Goal: Information Seeking & Learning: Find specific fact

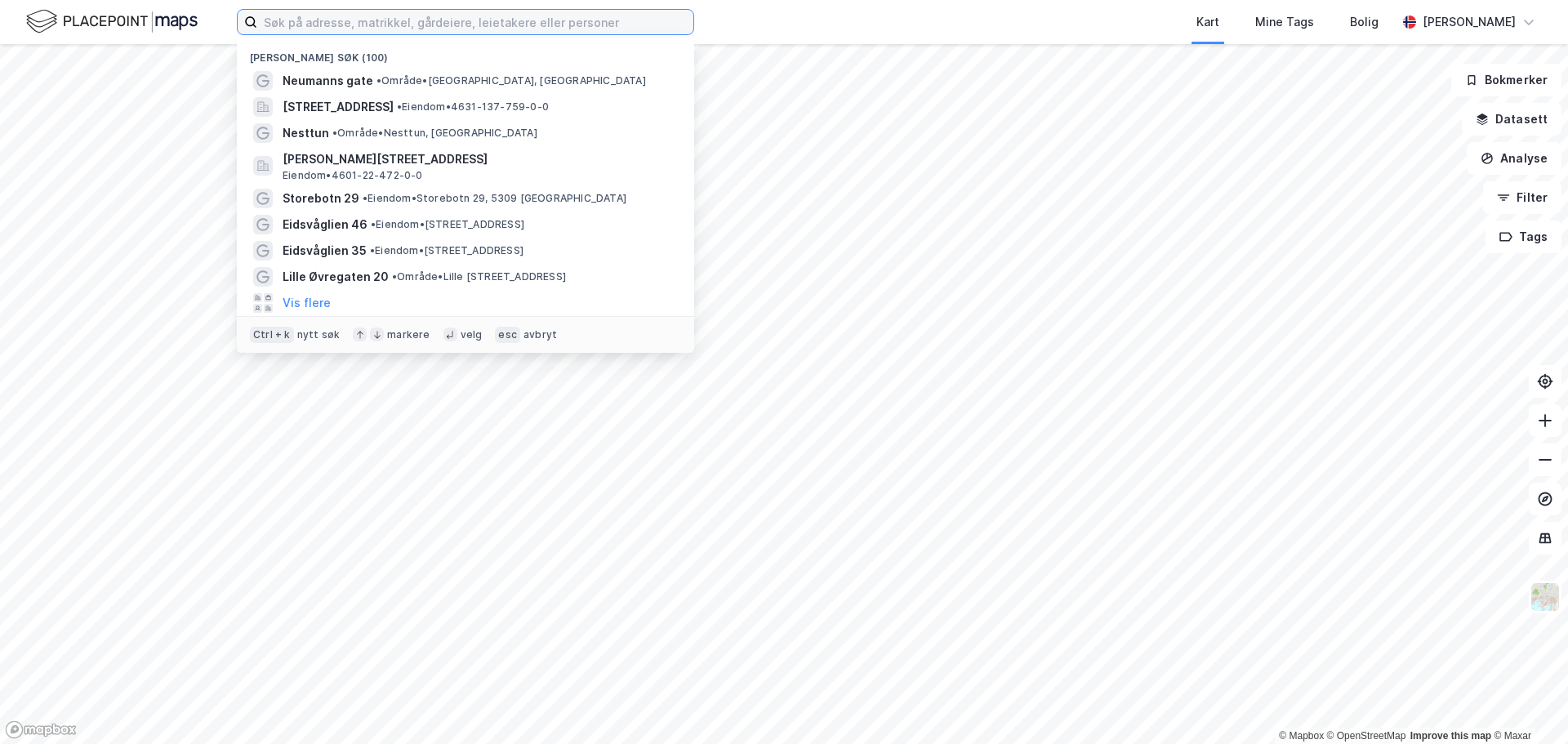
click at [358, 23] on input at bounding box center [475, 22] width 436 height 25
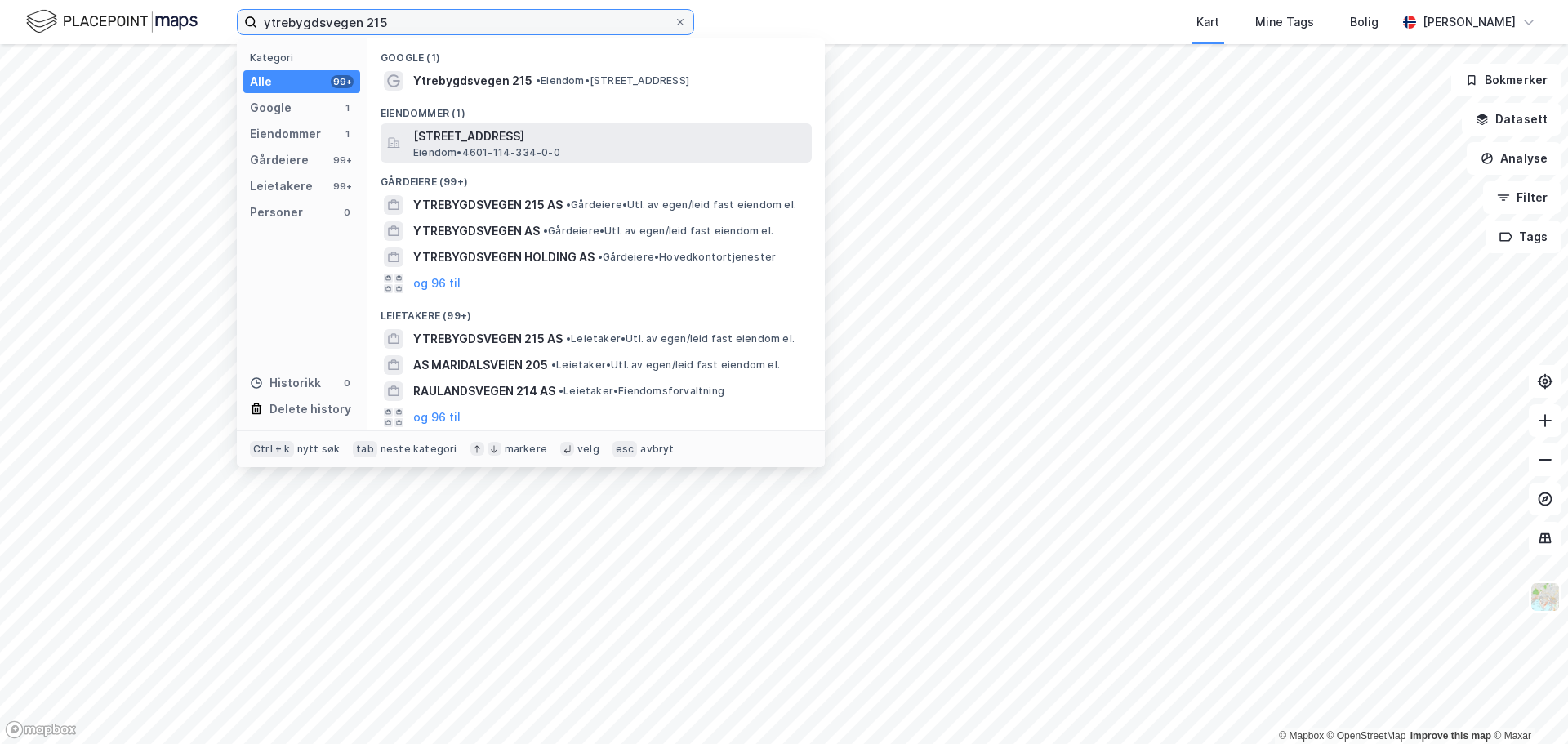
type input "ytrebygdsvegen 215"
click at [465, 138] on span "Ytrebygdsvegen 215, 5258, BLOMSTERDALEN, BERGEN" at bounding box center [609, 137] width 392 height 20
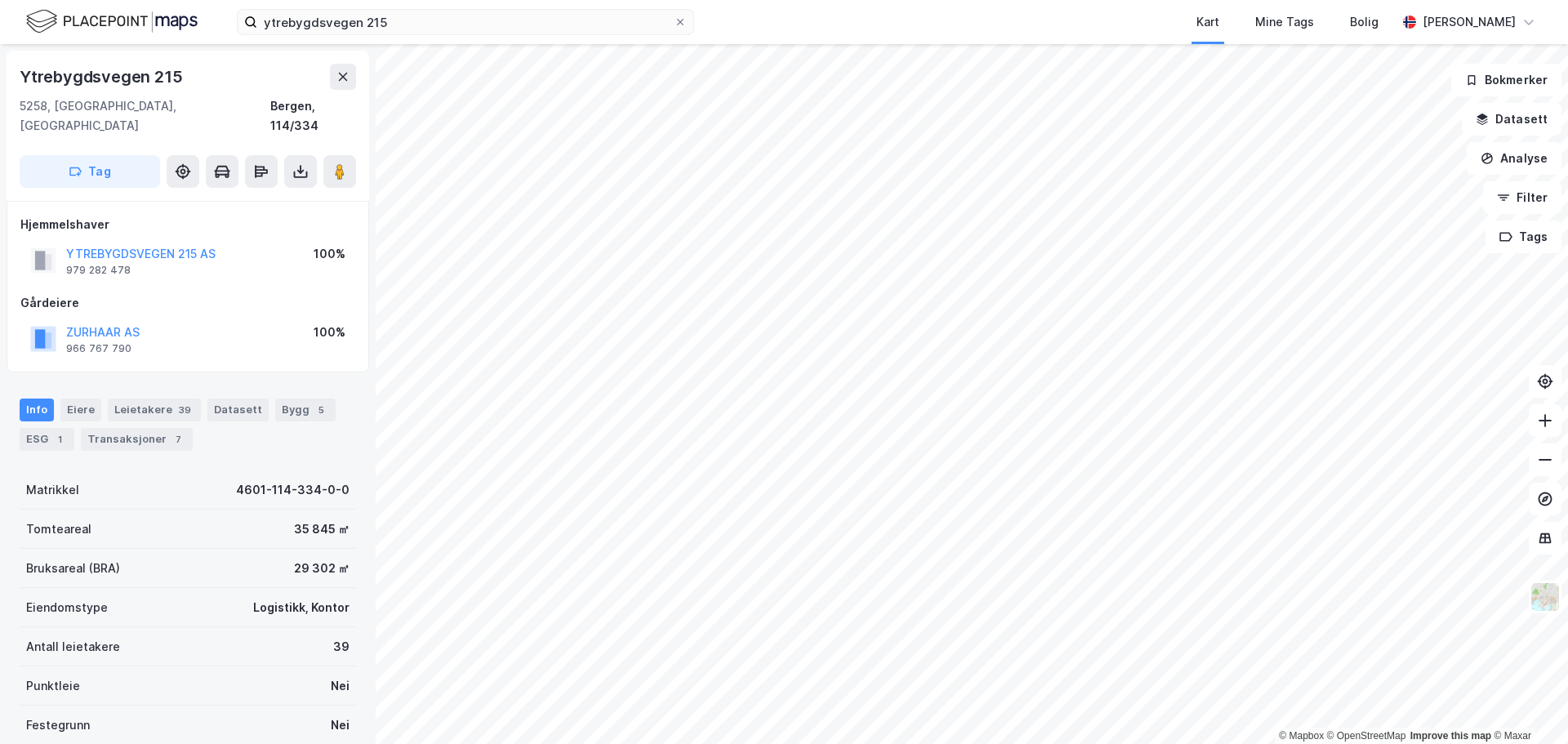
click at [126, 78] on div "Ytrebygdsvegen 215" at bounding box center [103, 76] width 166 height 26
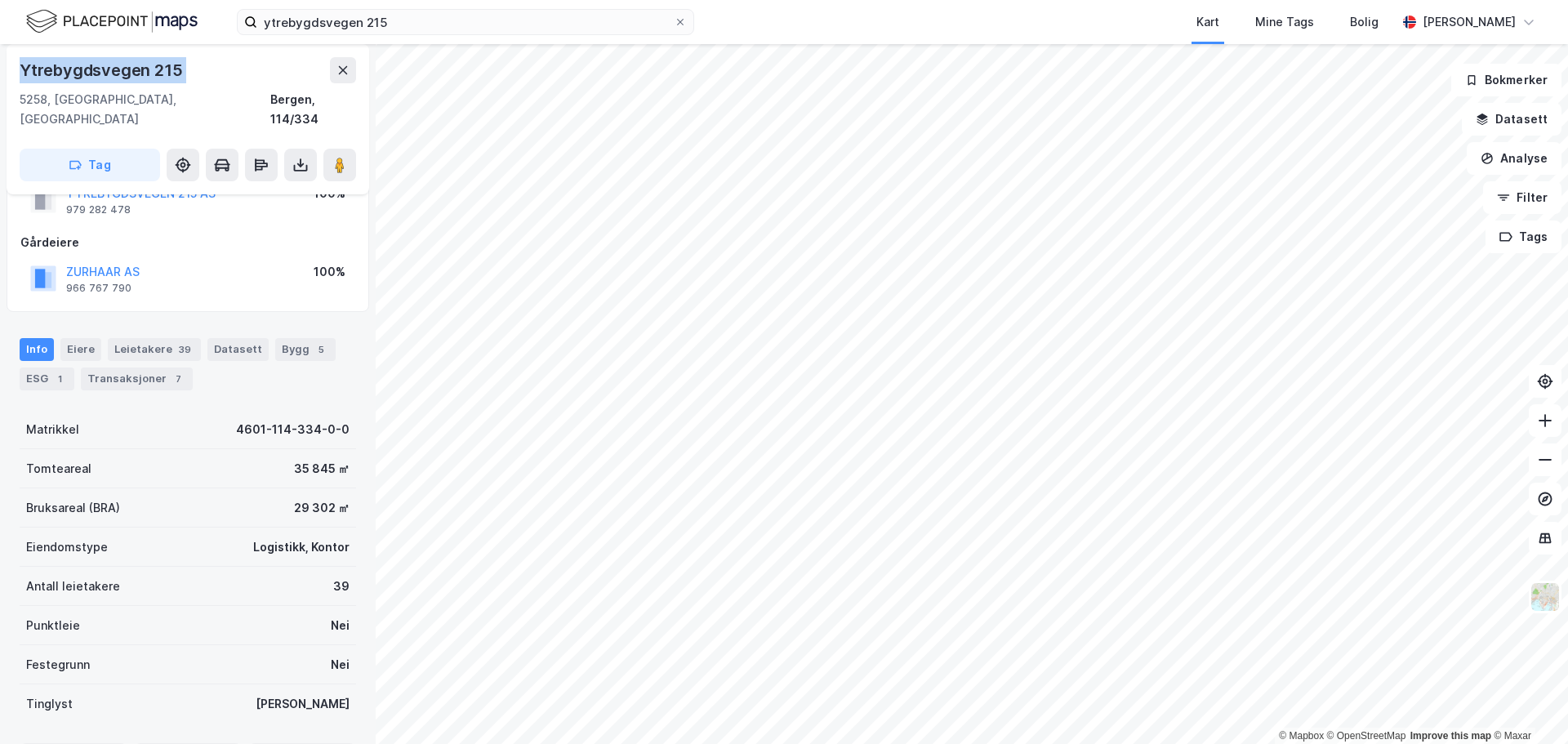
scroll to position [81, 0]
